Goal: Register for event/course

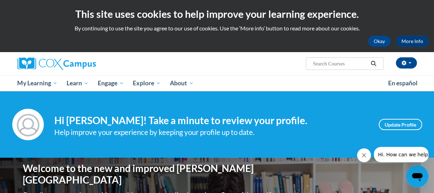
click at [334, 65] on input "Search..." at bounding box center [340, 64] width 56 height 8
paste input ""Systematic and Explicit Phonics Instructions"
type input ""Systematic and Explicit Phonics Instructions"
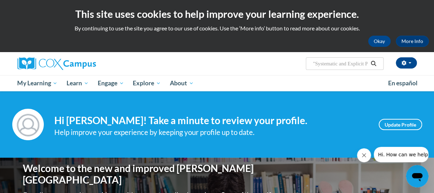
click at [374, 62] on icon "Search" at bounding box center [373, 63] width 6 height 5
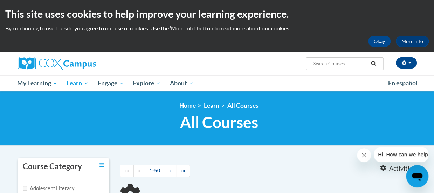
type input ""Systematic and Explicit Phonics Instructions"
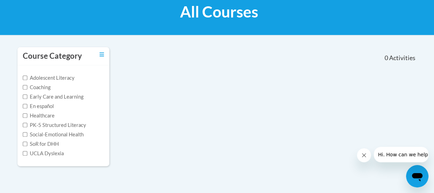
scroll to position [112, 0]
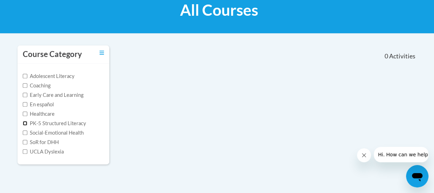
click at [25, 124] on input "PK-5 Structured Literacy" at bounding box center [25, 123] width 5 height 5
checkbox input "true"
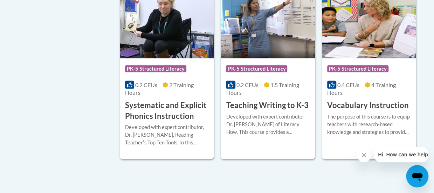
scroll to position [787, 0]
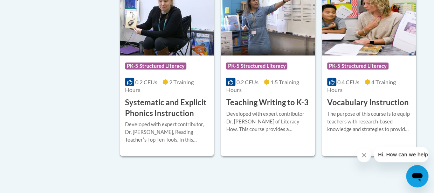
click at [155, 119] on div "More Info Enroll Developed with expert contributor, Dr. [PERSON_NAME], Reading …" at bounding box center [167, 137] width 94 height 36
